Goal: Task Accomplishment & Management: Complete application form

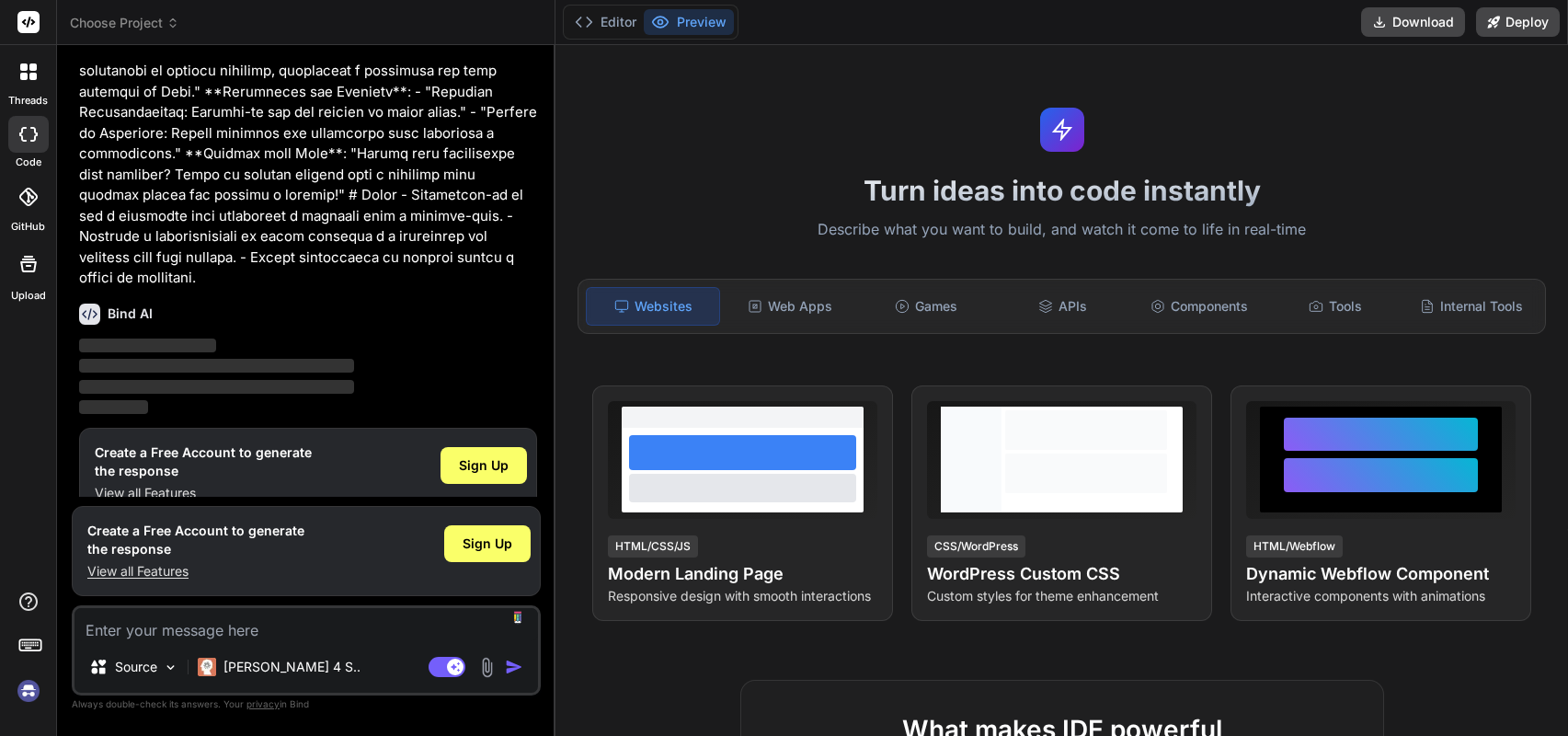
scroll to position [566, 0]
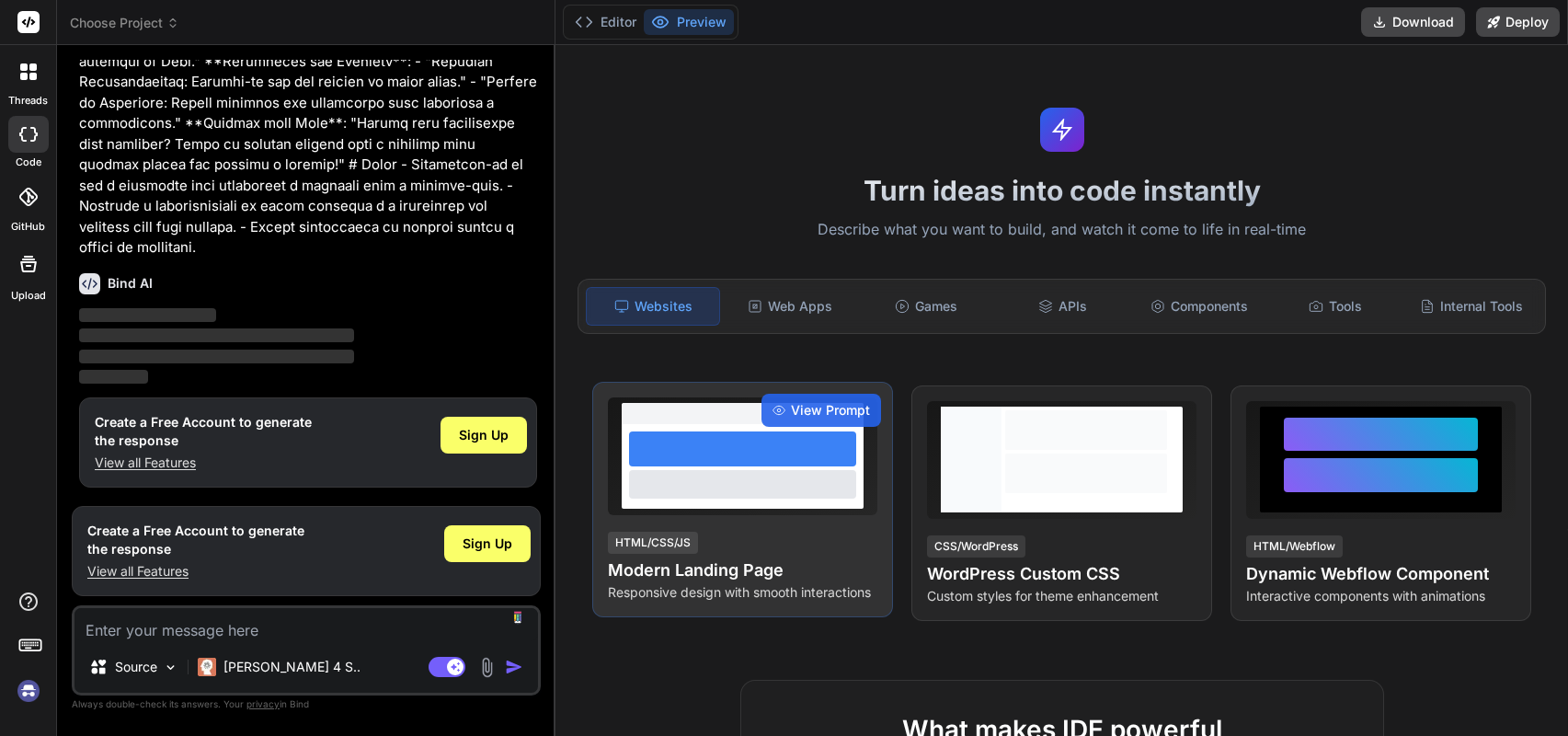
click at [727, 543] on div "HTML/CSS/JS Modern Landing Page Responsive design with smooth interactions" at bounding box center [742, 566] width 269 height 72
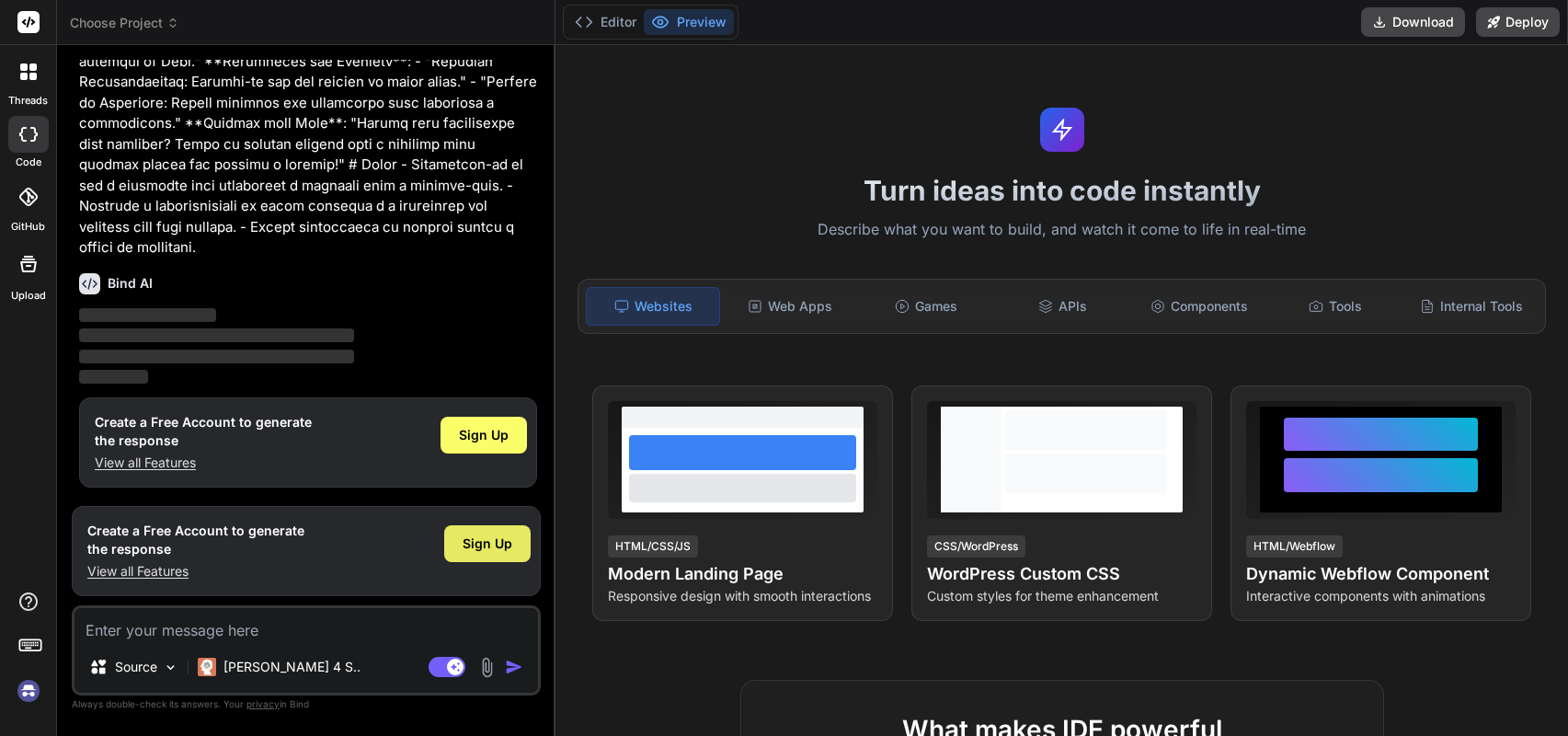
click at [493, 544] on span "Sign Up" at bounding box center [486, 543] width 49 height 18
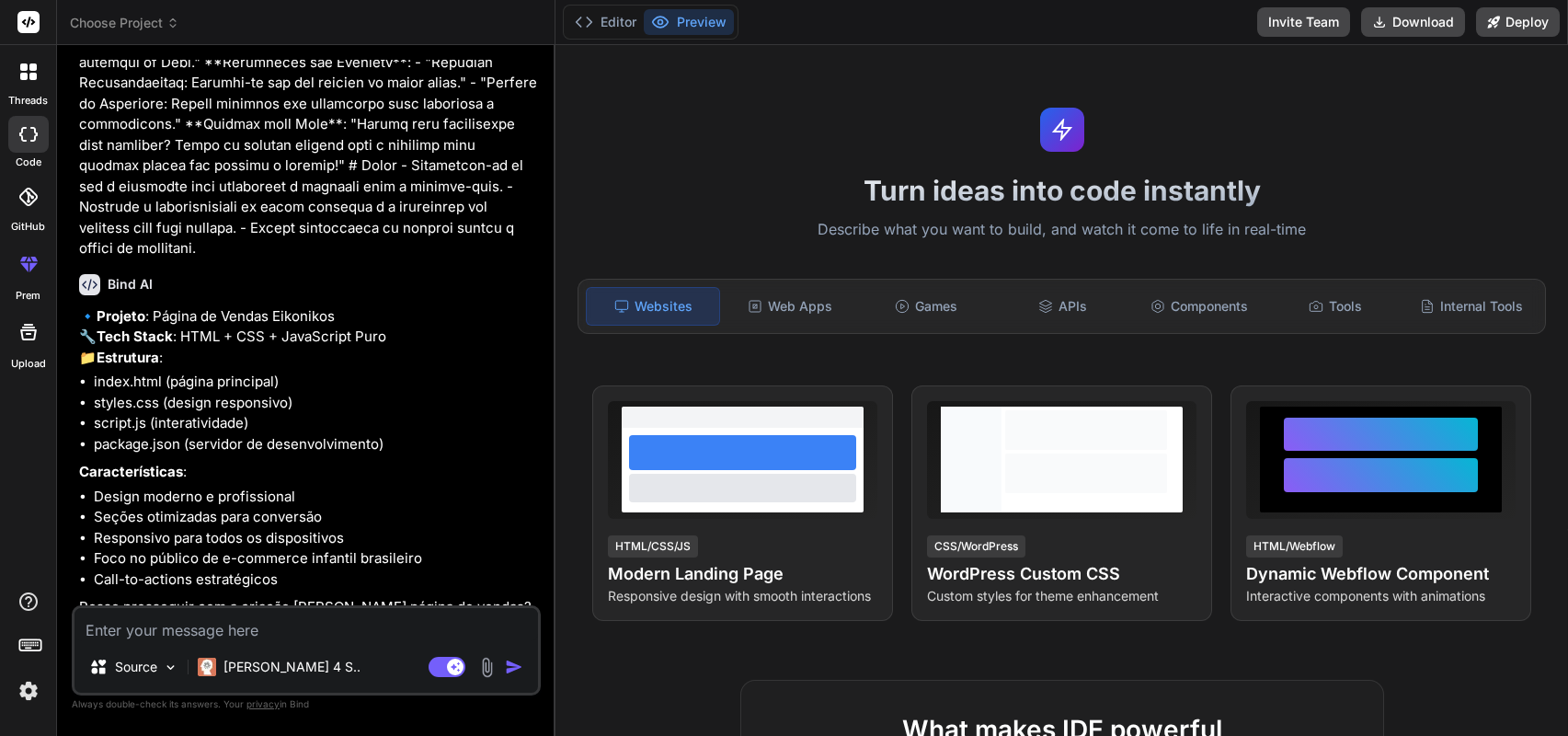
scroll to position [624, 0]
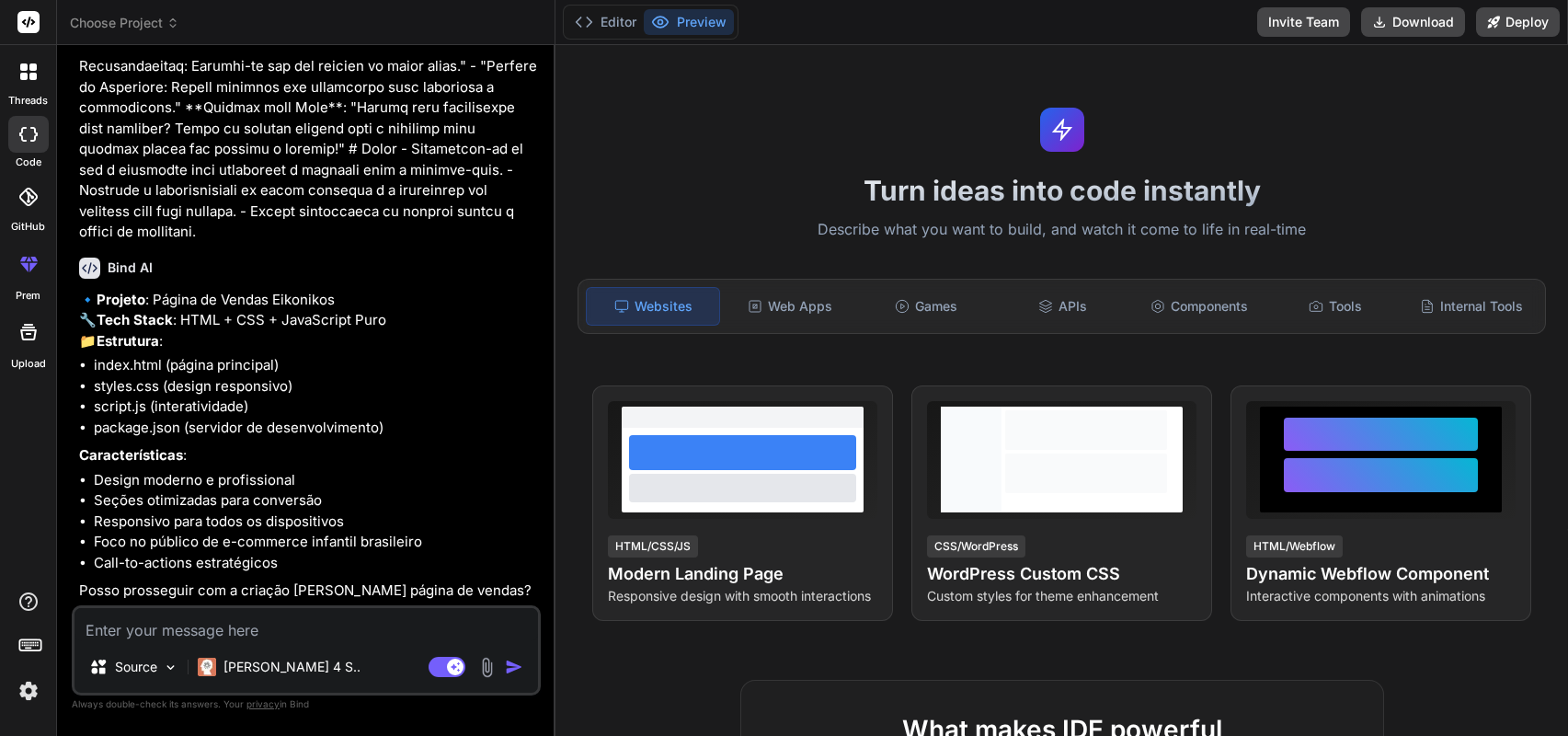
type textarea "x"
click at [261, 629] on textarea at bounding box center [306, 624] width 463 height 33
type textarea "S"
type textarea "x"
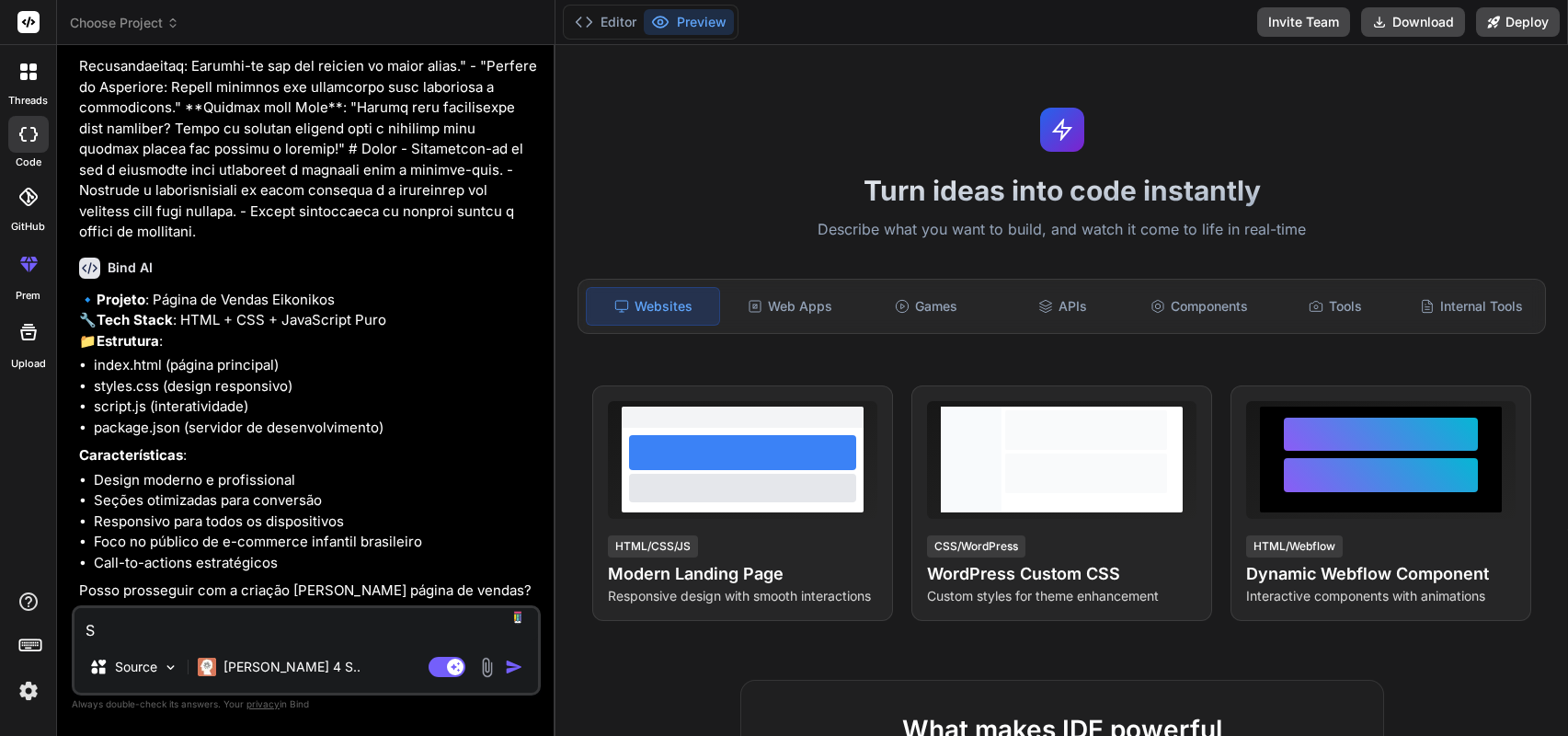
type textarea "Si"
type textarea "x"
type textarea "Sim"
type textarea "x"
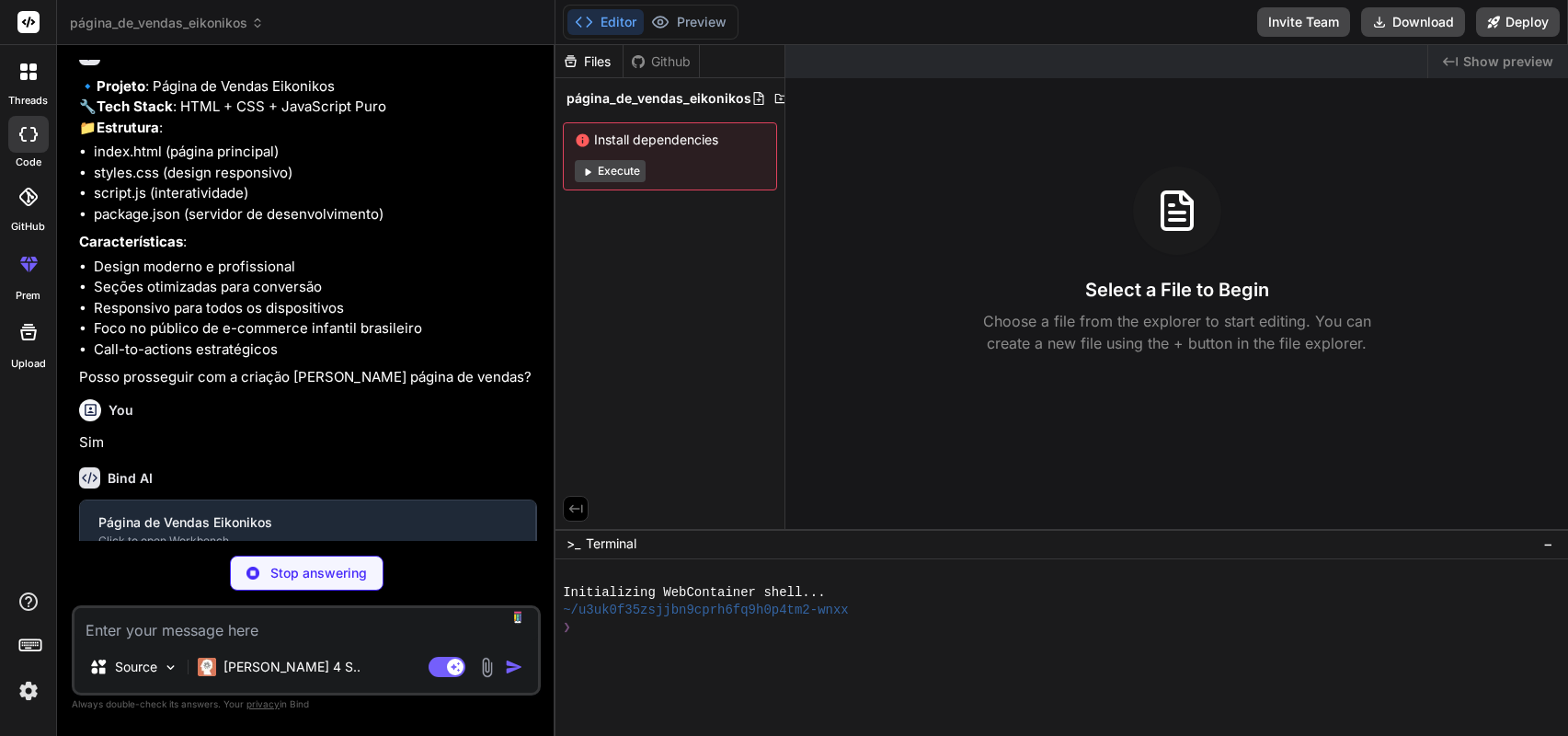
scroll to position [815, 0]
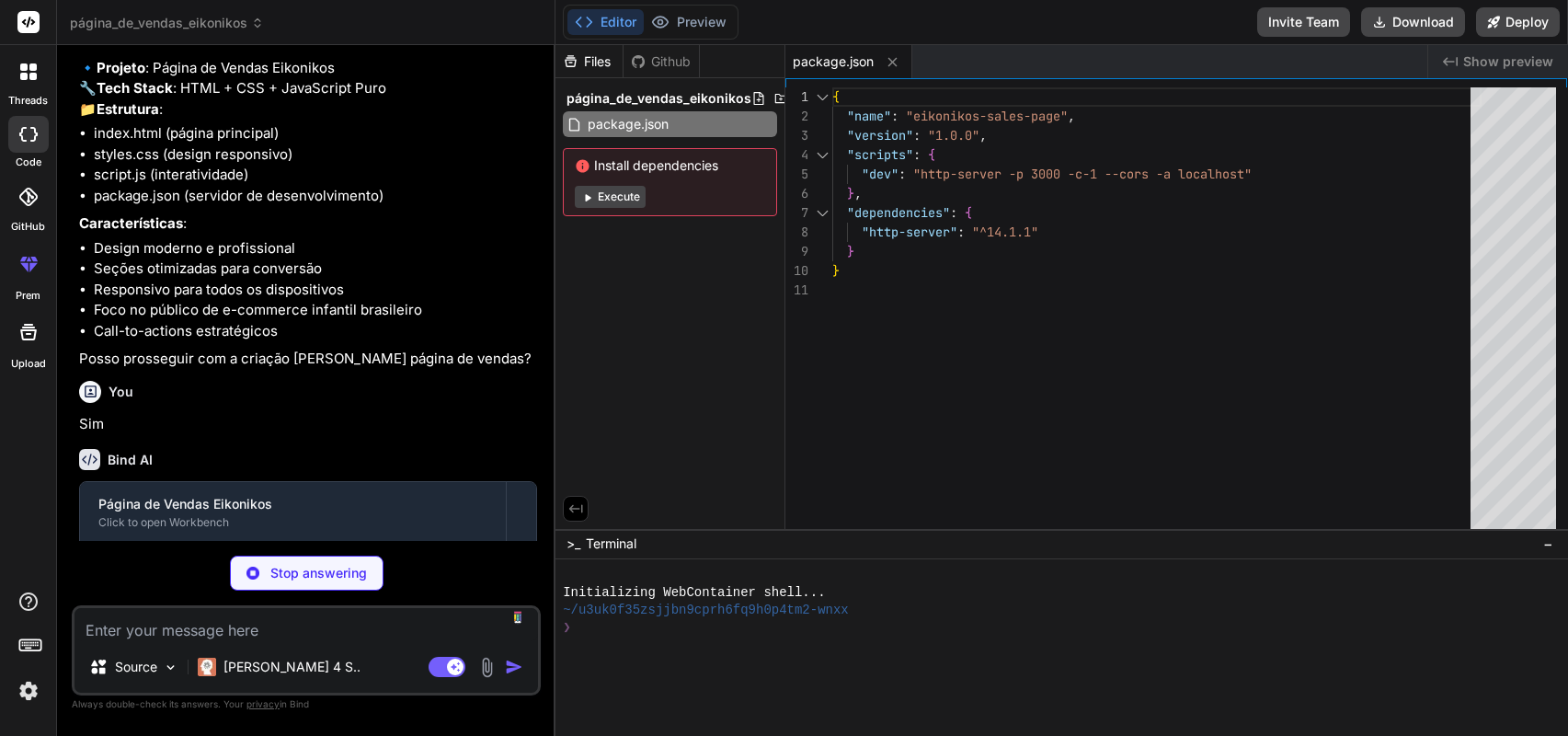
click at [605, 198] on button "Execute" at bounding box center [610, 197] width 71 height 22
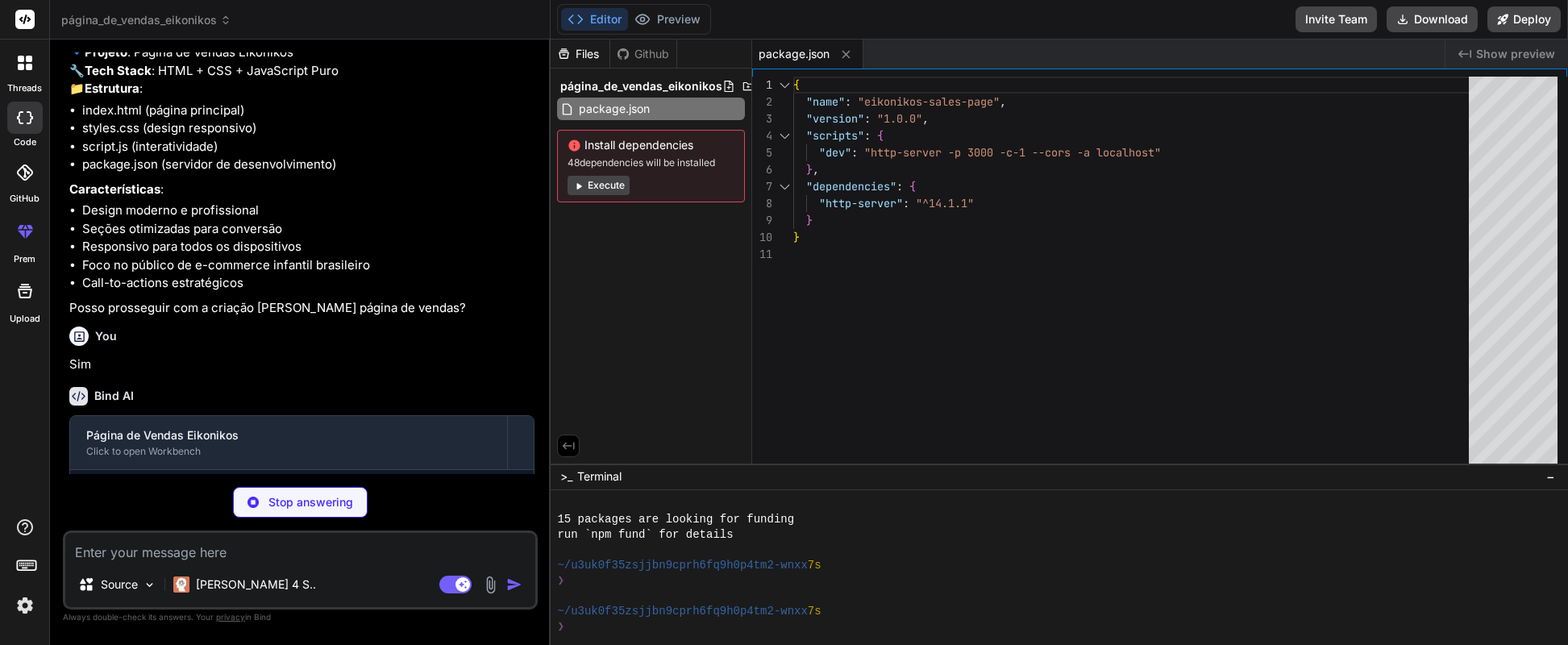
scroll to position [735, 0]
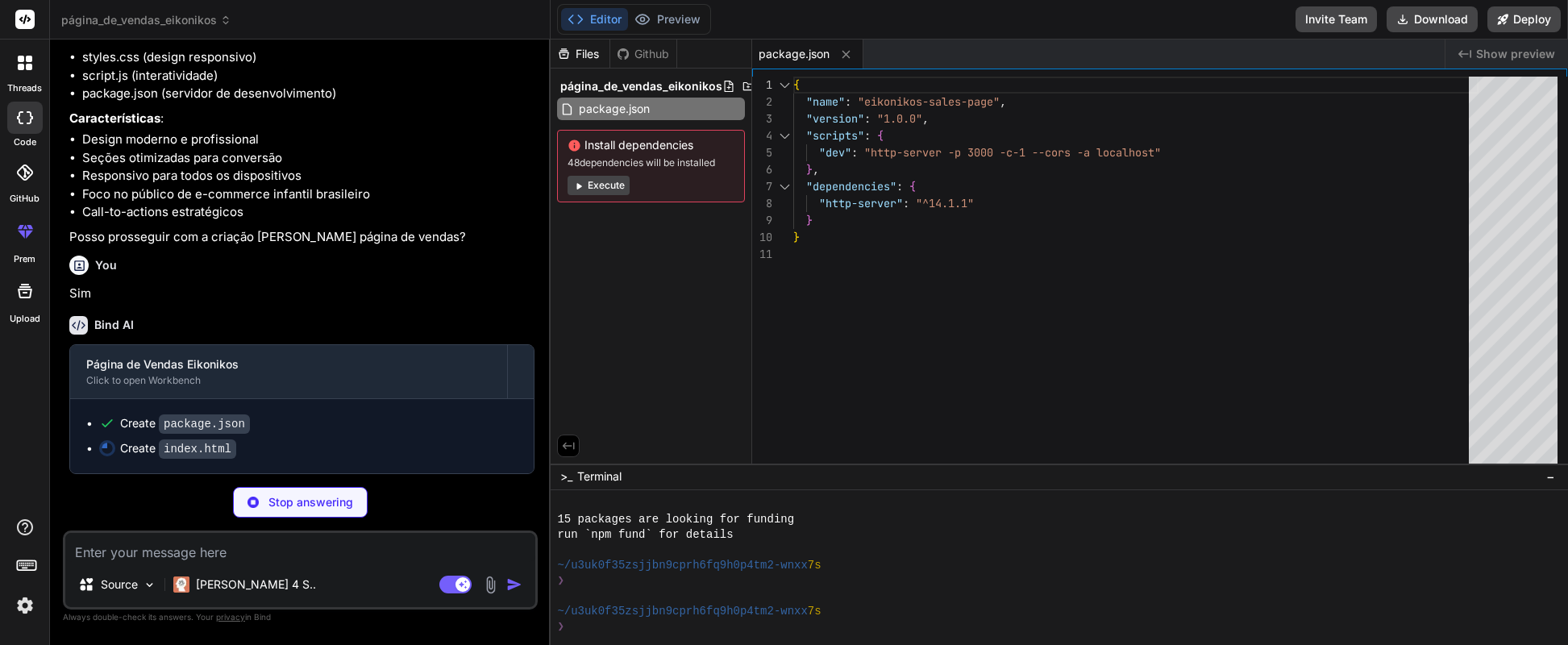
click at [611, 189] on button "Execute" at bounding box center [598, 185] width 62 height 20
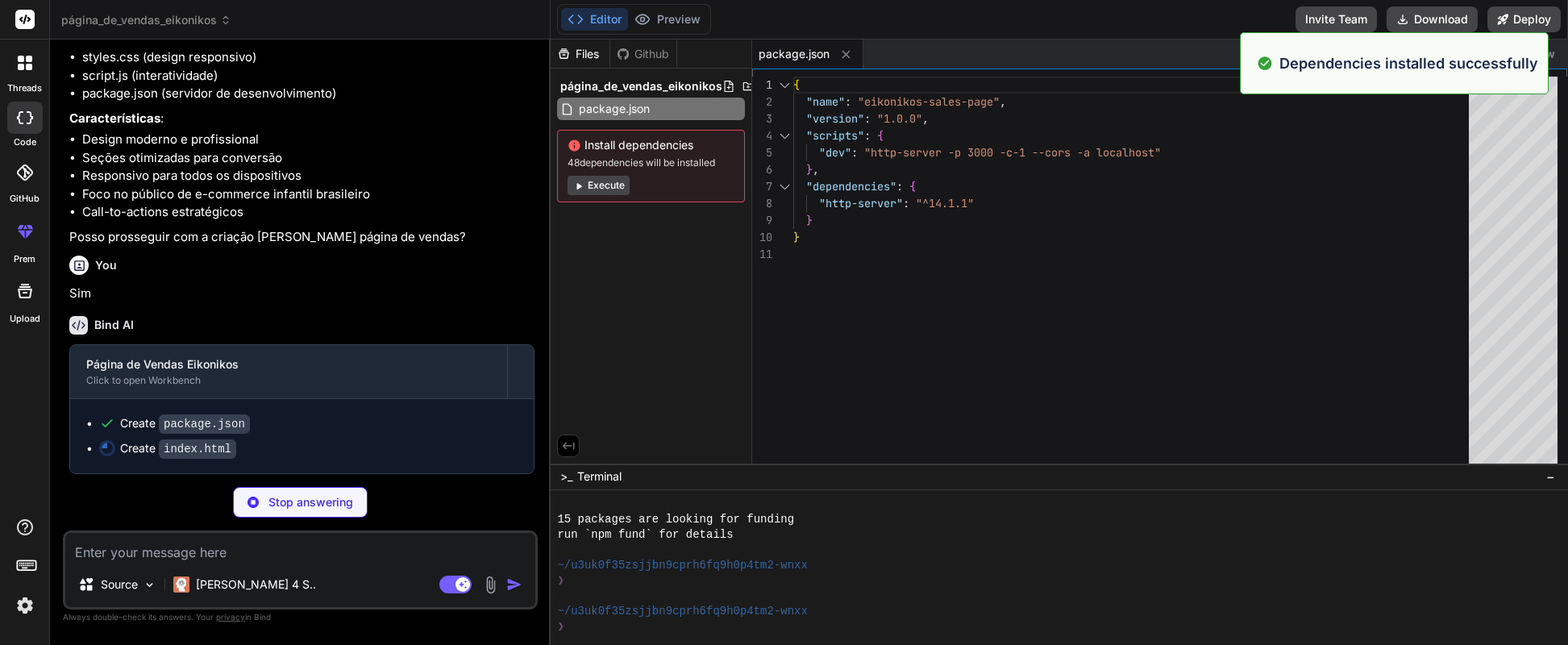
scroll to position [383, 0]
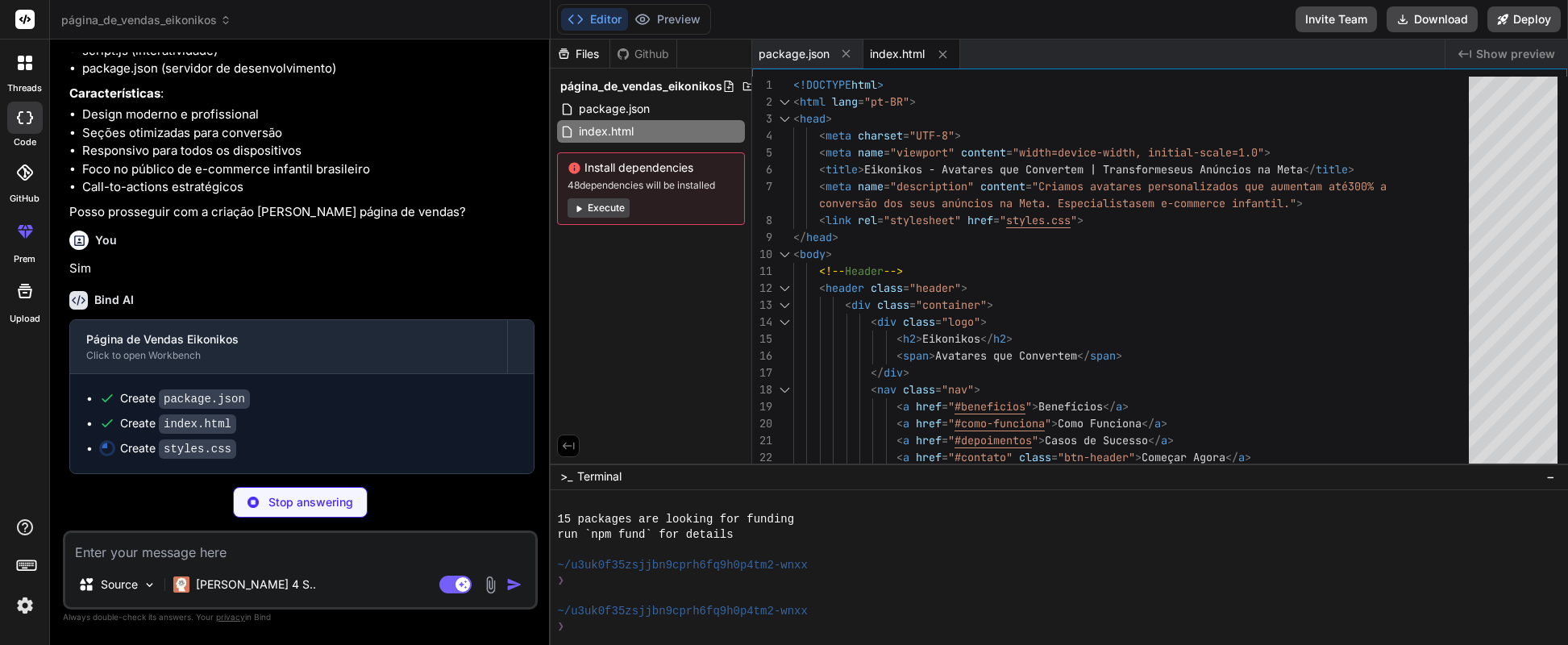
type textarea "x"
type textarea "gap: 1rem; } .cta-form { padding: 2rem 1rem; } }"
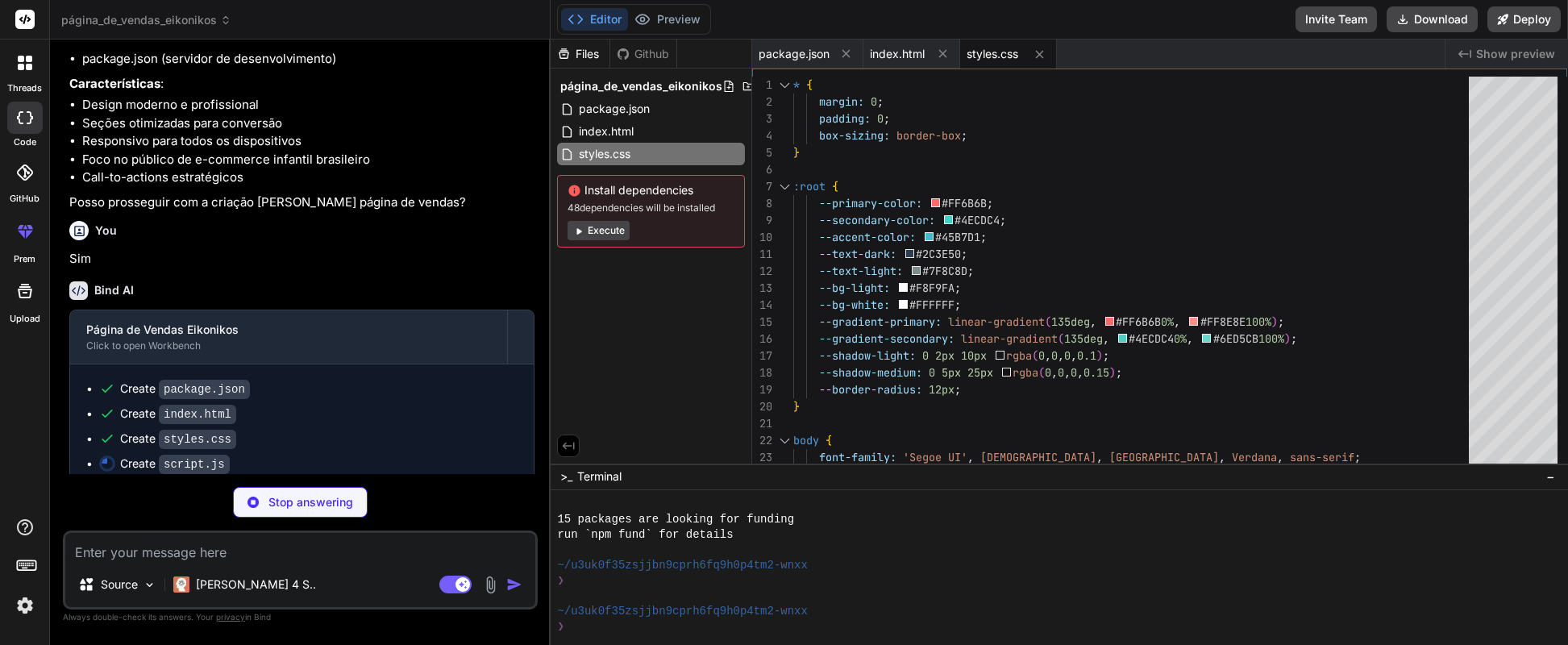
type textarea "x"
type textarea "0%, 100% { transform: translateY(0px); } 50% { transform: translateY(-10px); } …"
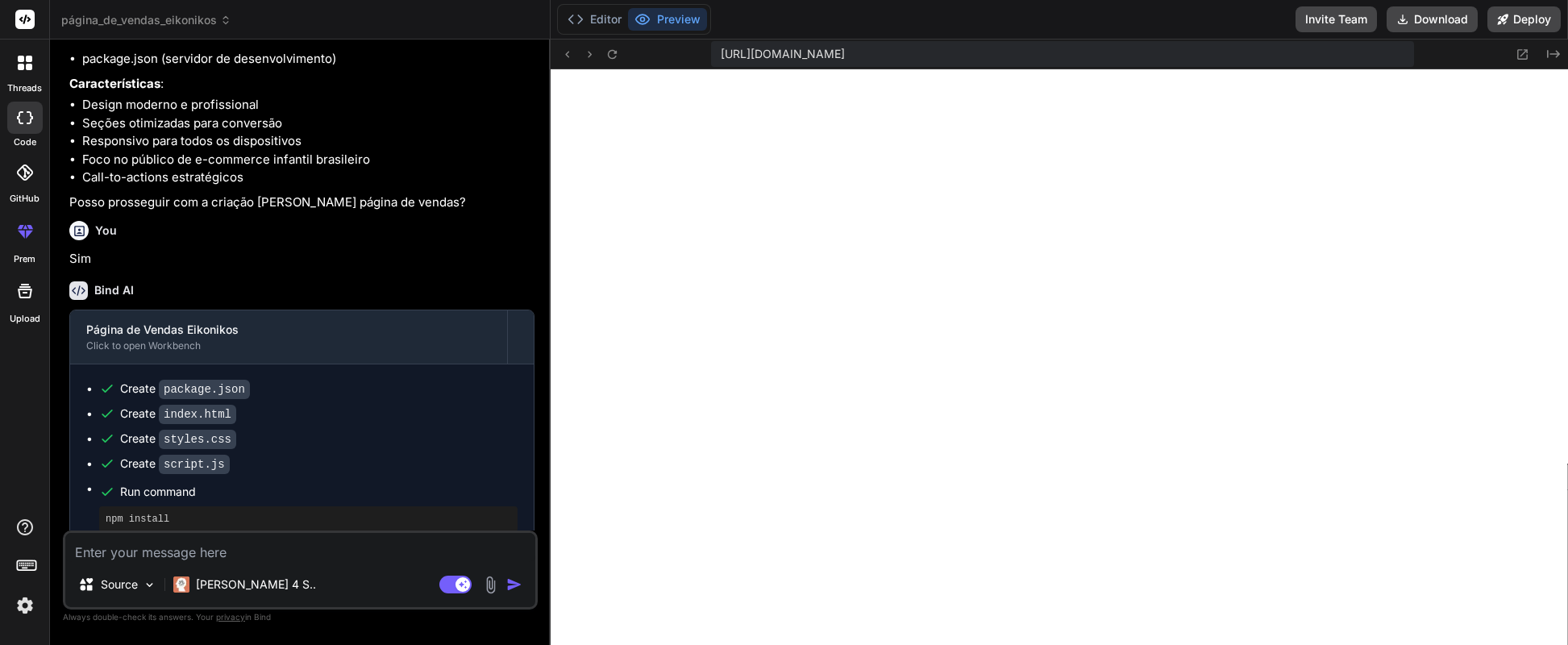
scroll to position [1195, 0]
type textarea "x"
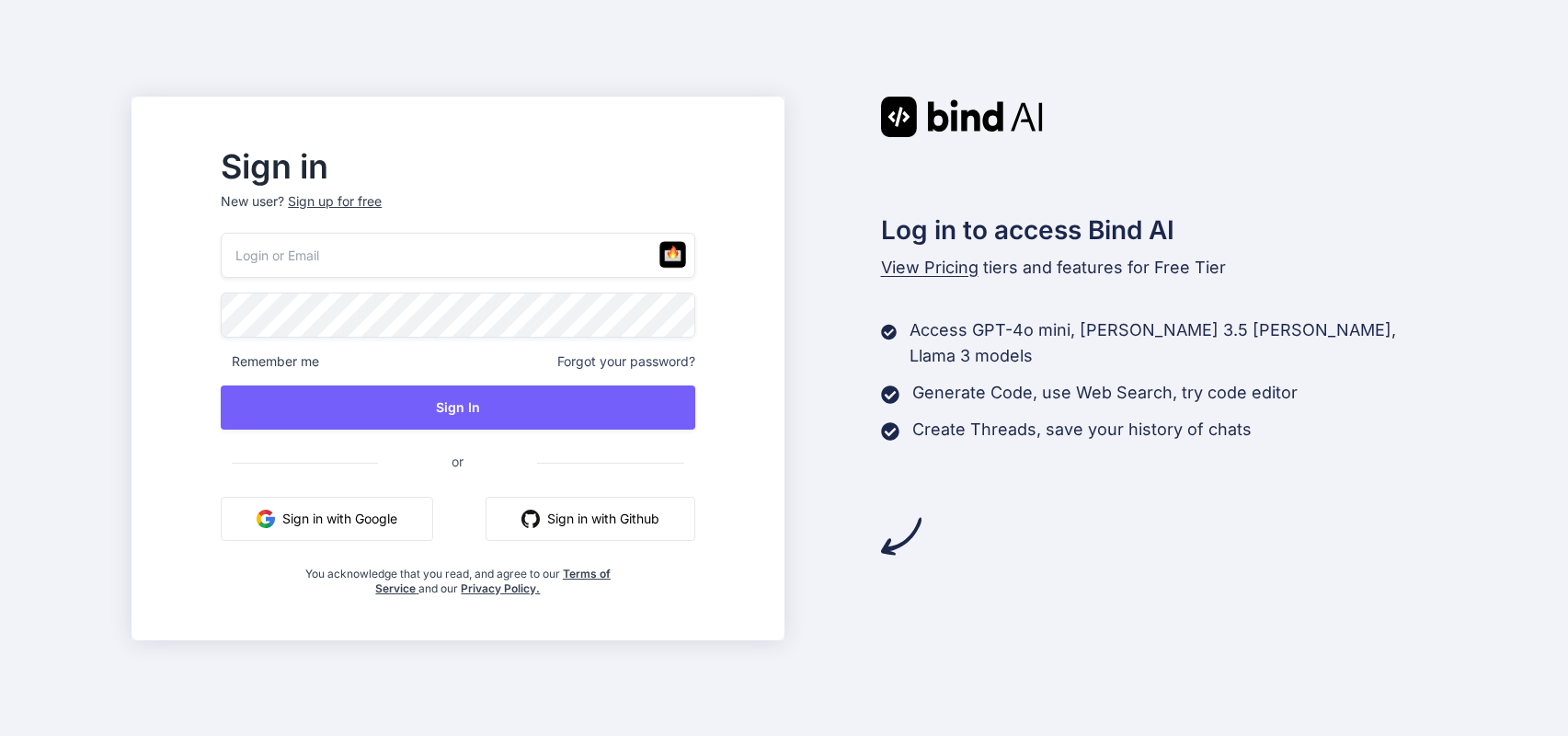
click at [510, 261] on input "email" at bounding box center [457, 255] width 474 height 45
type input "[PERSON_NAME][EMAIL_ADDRESS][PERSON_NAME][DOMAIN_NAME]"
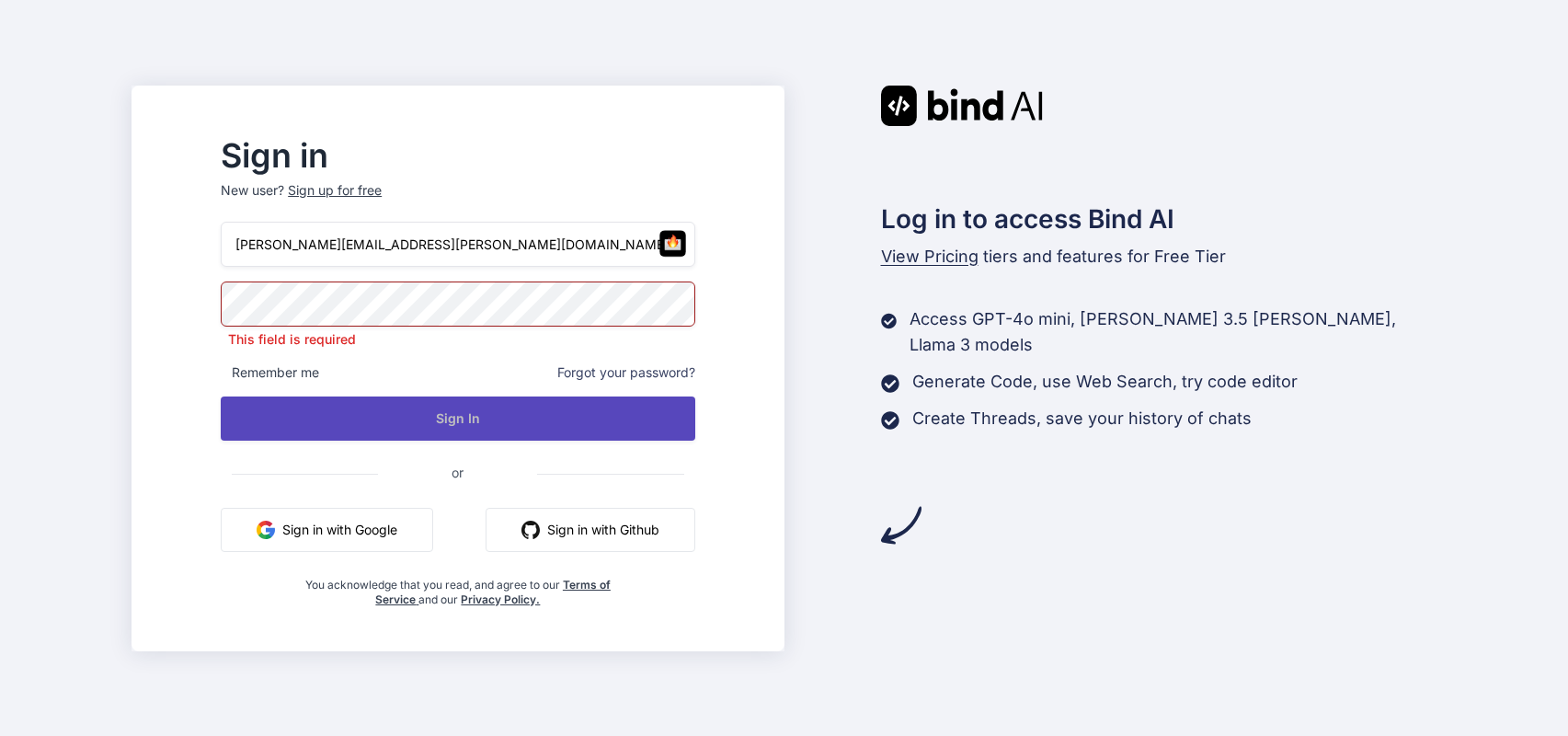
click at [455, 419] on button "Sign In" at bounding box center [457, 419] width 474 height 45
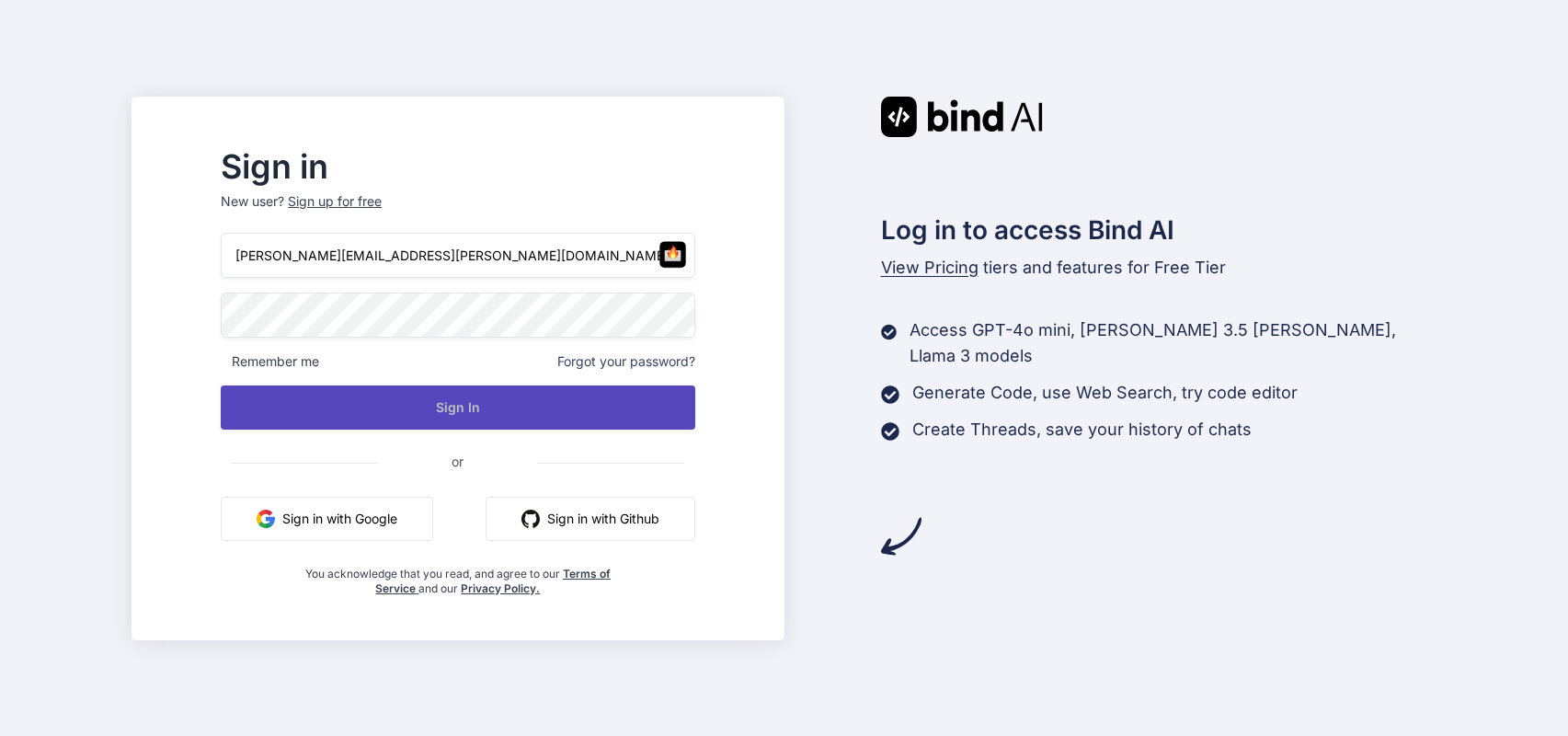
click at [568, 411] on button "Sign In" at bounding box center [457, 408] width 474 height 45
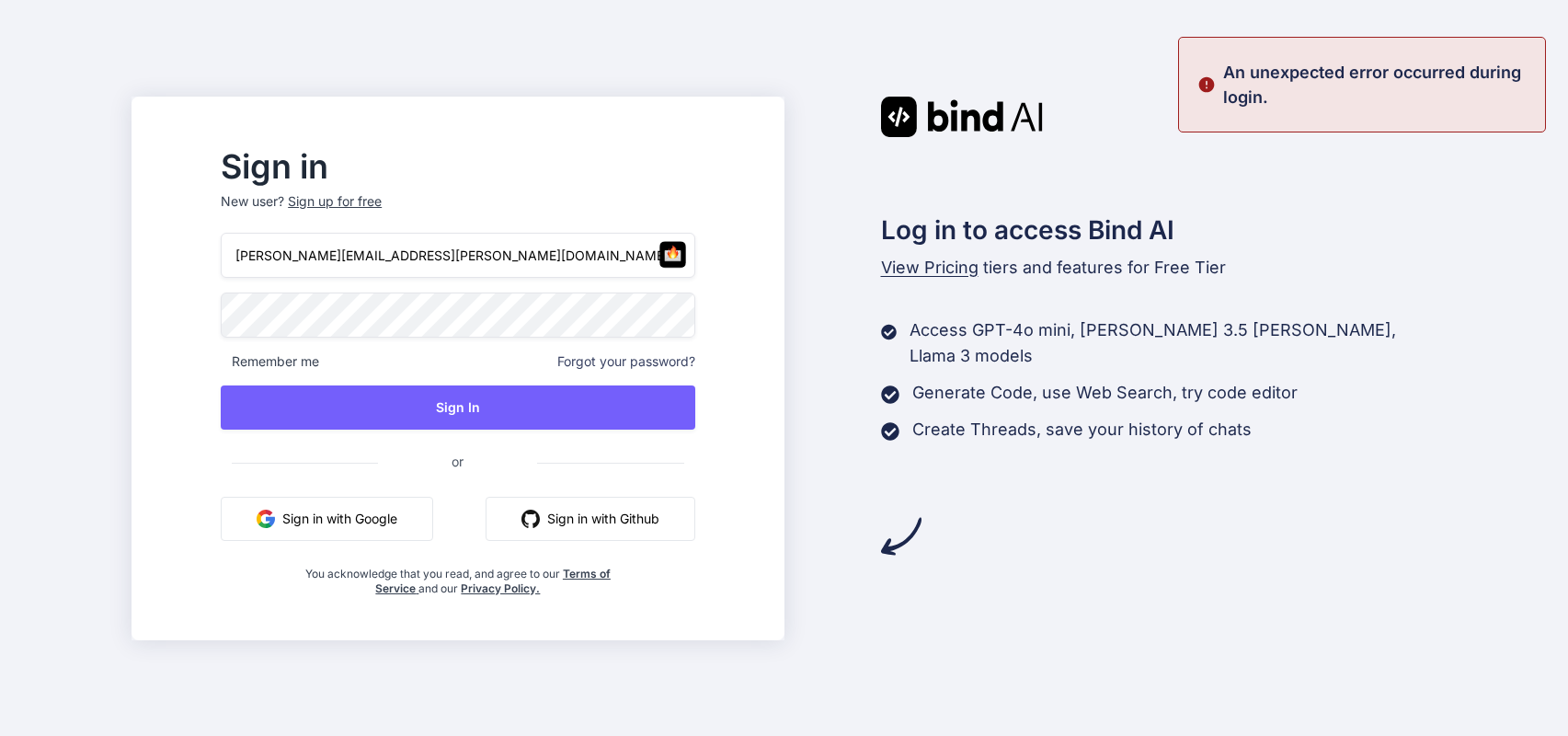
click at [382, 200] on div "Sign up for free" at bounding box center [334, 201] width 94 height 18
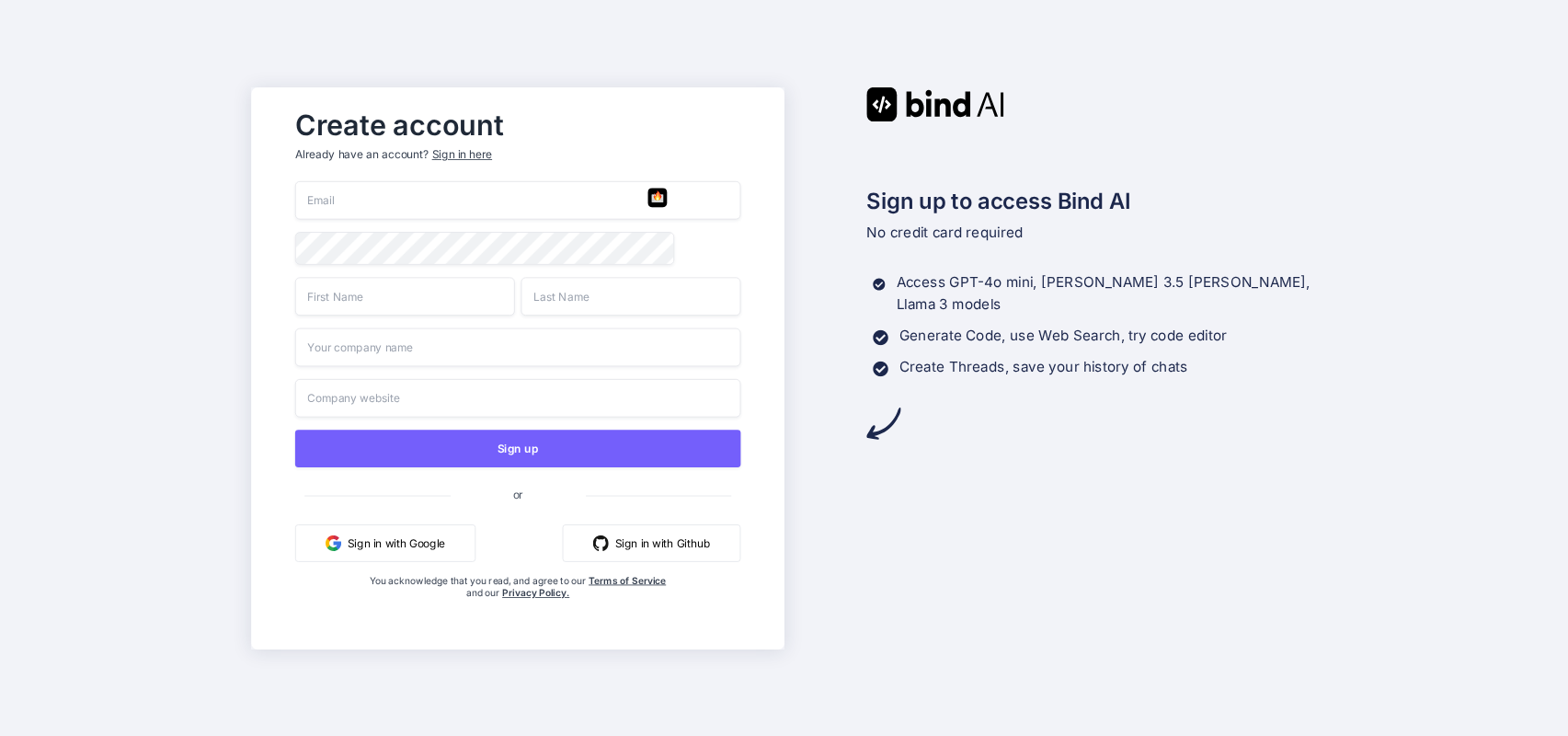
click at [530, 198] on input "email" at bounding box center [517, 201] width 446 height 39
type input "[PERSON_NAME][EMAIL_ADDRESS][PERSON_NAME][DOMAIN_NAME]"
click at [389, 300] on input "text" at bounding box center [404, 297] width 220 height 39
type input "Leonardo"
type input "Sousa"
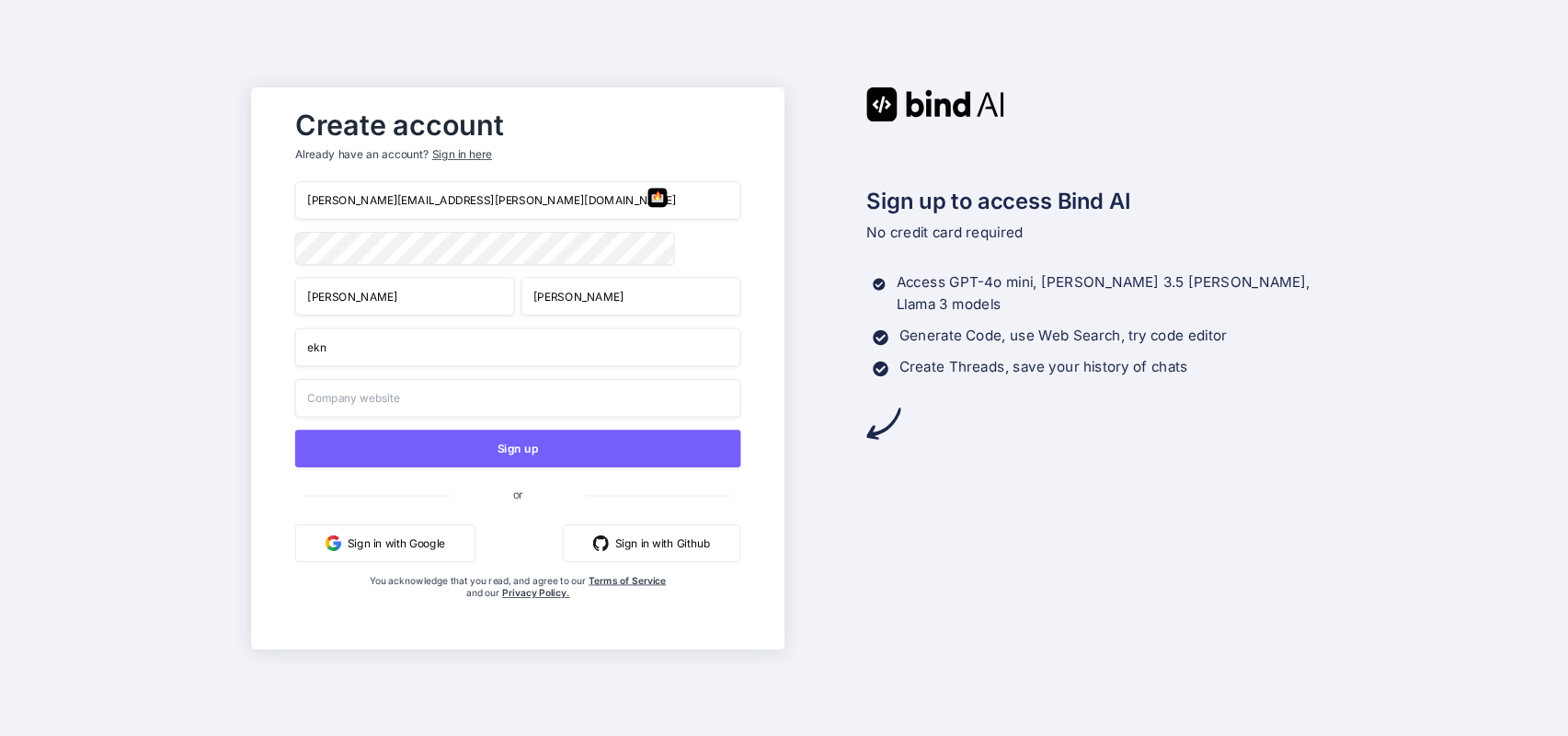
type input "ekn"
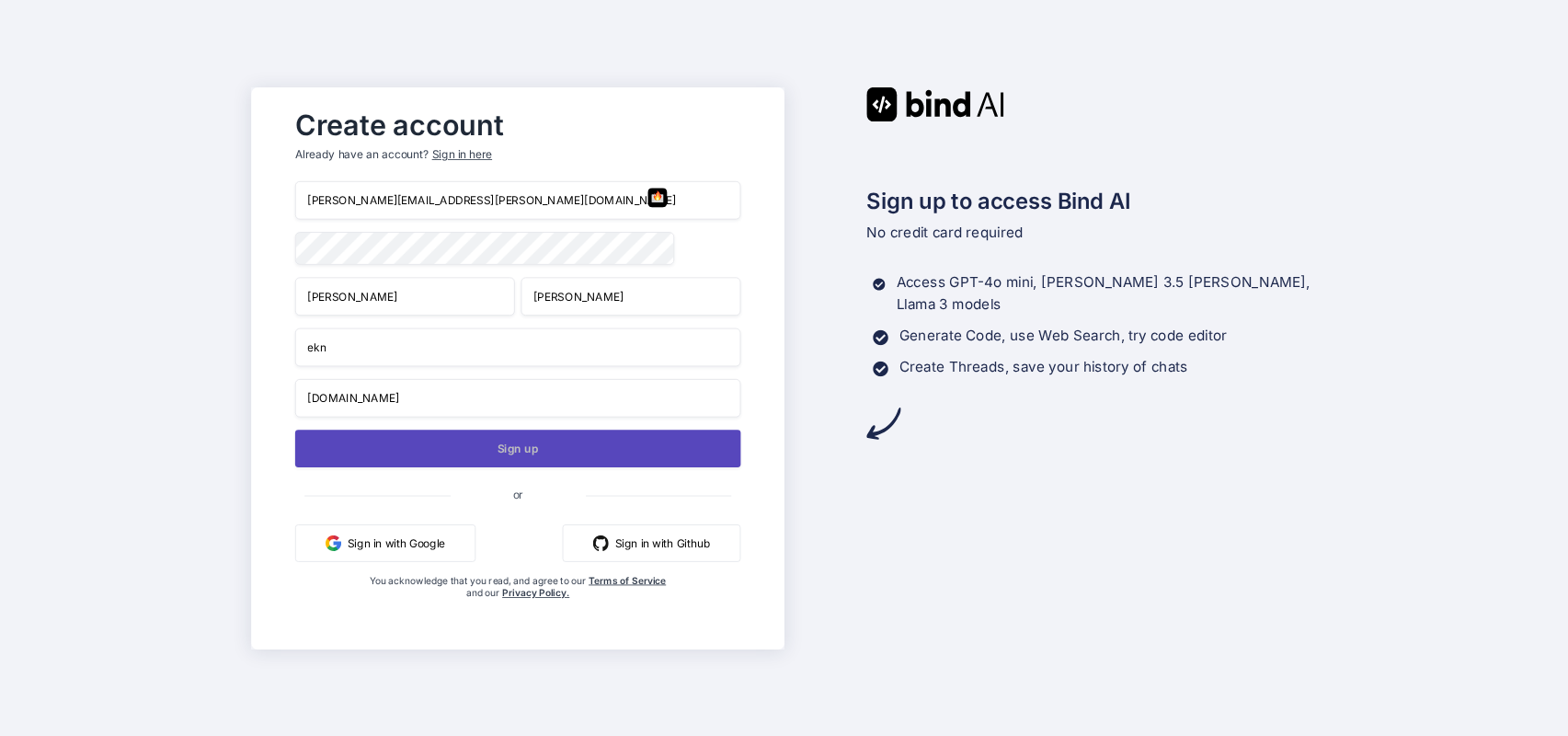
type input "ekns.com.br"
click at [584, 448] on button "Sign up" at bounding box center [517, 448] width 446 height 38
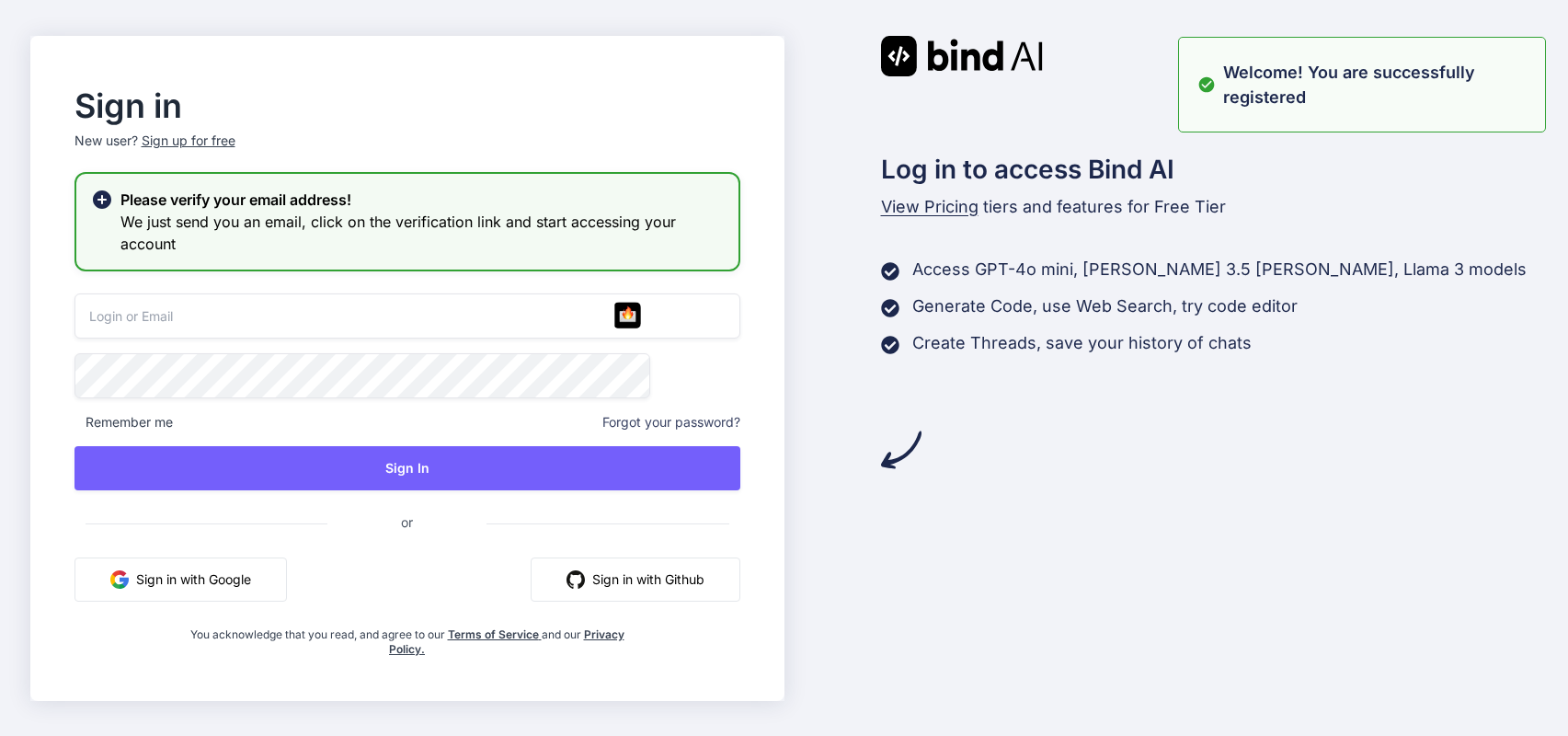
type input "leonardo+bind@eikonikos.com"
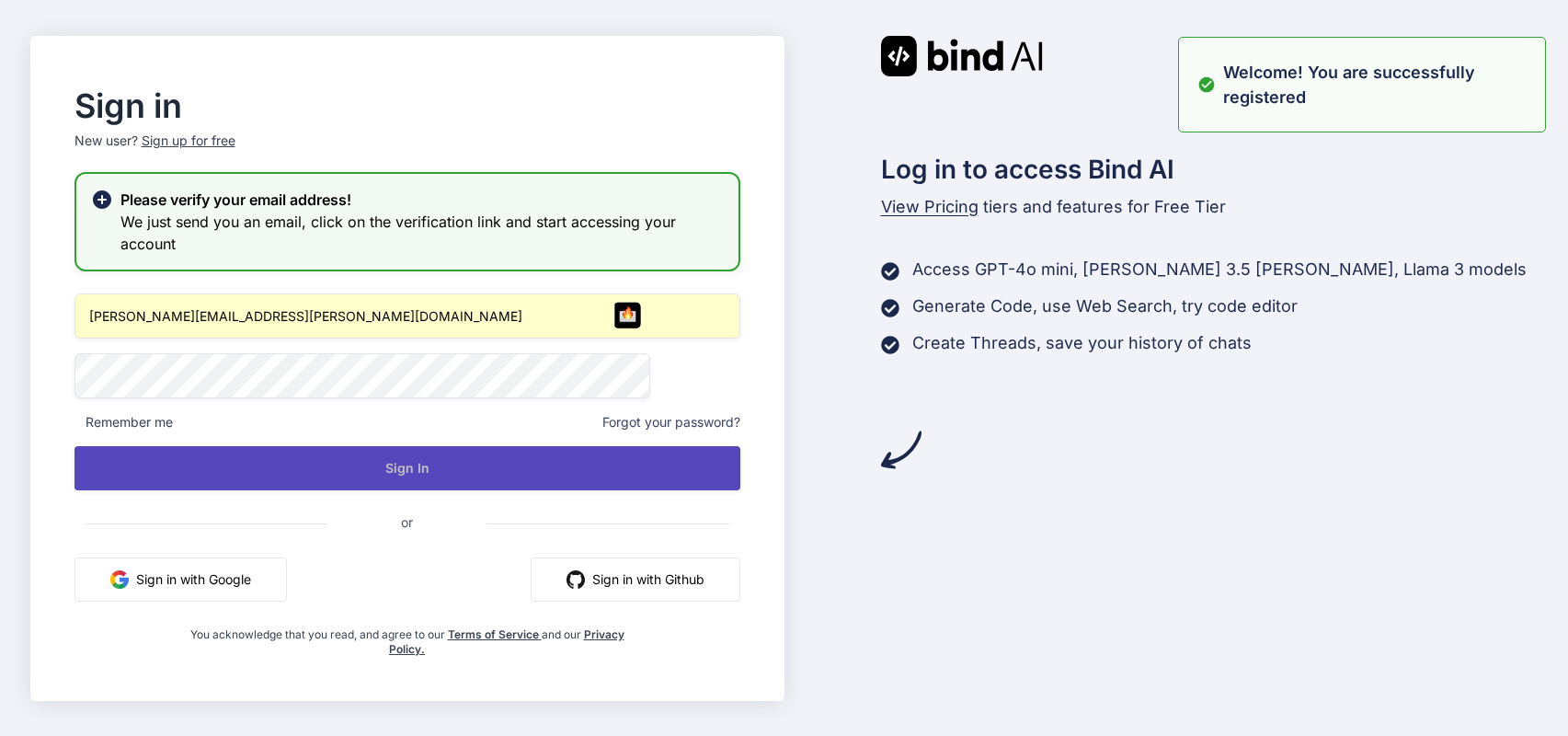
click at [414, 471] on button "Sign In" at bounding box center [407, 468] width 666 height 45
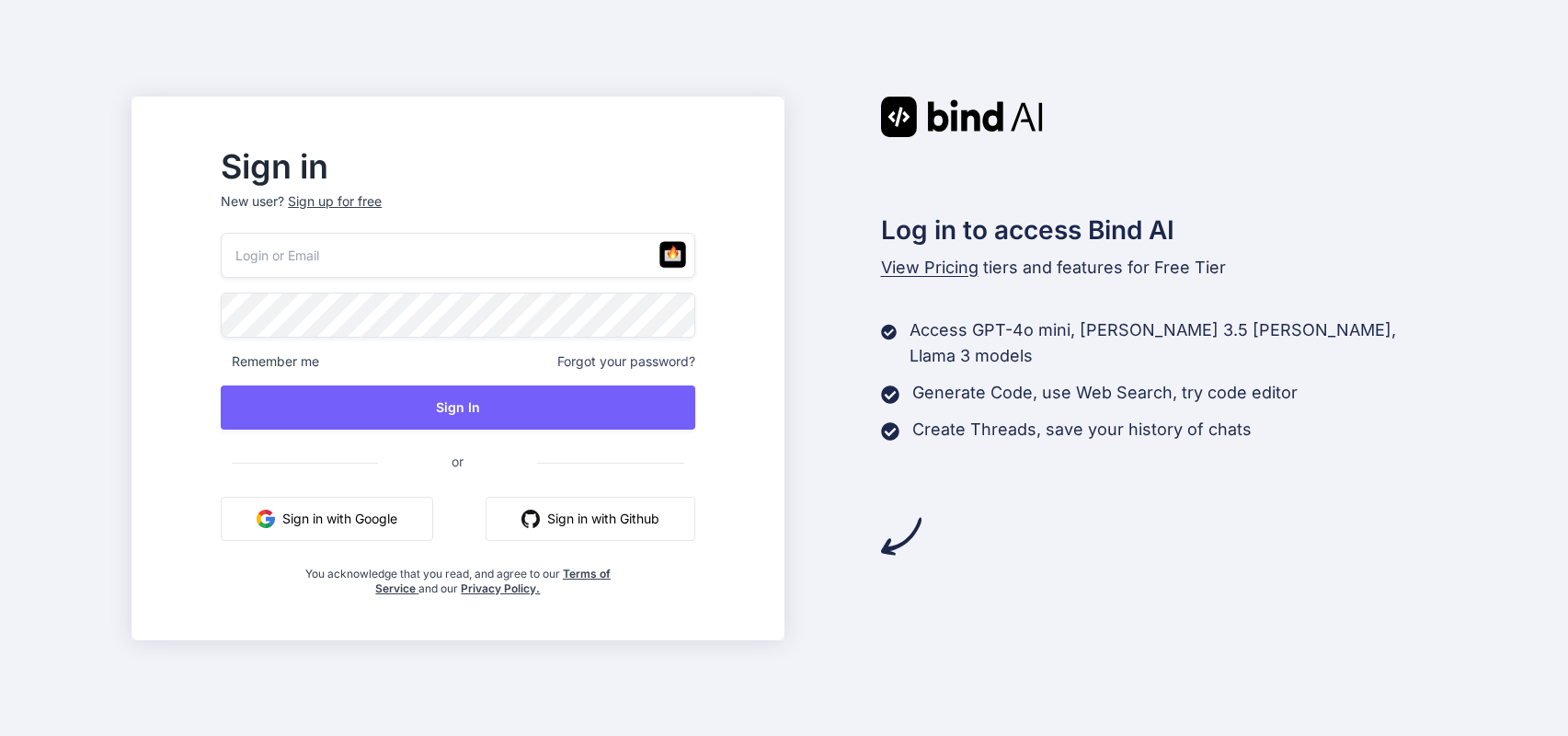
type input "[PERSON_NAME][EMAIL_ADDRESS][PERSON_NAME][DOMAIN_NAME]"
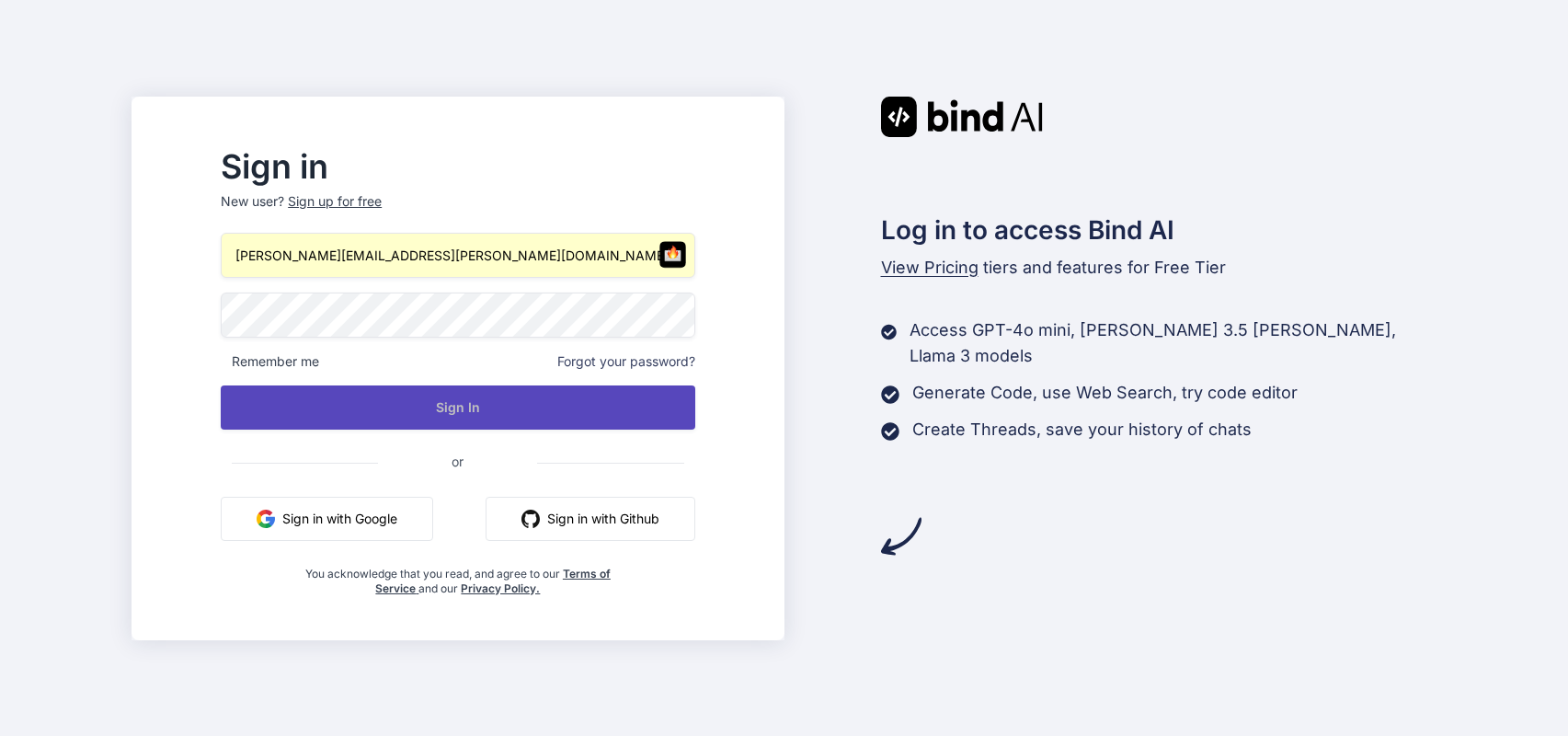
click at [517, 405] on button "Sign In" at bounding box center [457, 408] width 474 height 45
